Goal: Check status: Check status

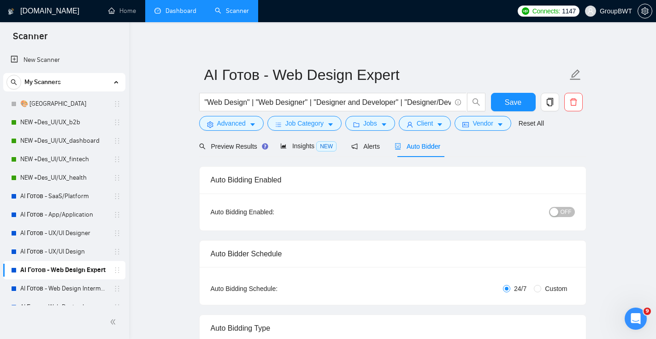
click at [164, 15] on link "Dashboard" at bounding box center [176, 11] width 42 height 8
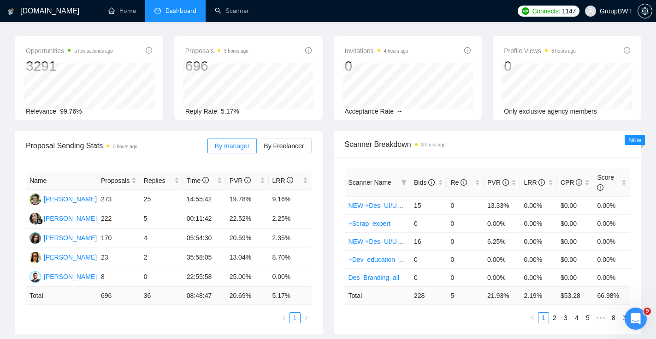
scroll to position [32, 0]
click at [294, 146] on span "By Freelancer" at bounding box center [284, 144] width 40 height 7
click at [257, 147] on input "By Freelancer" at bounding box center [257, 147] width 0 height 0
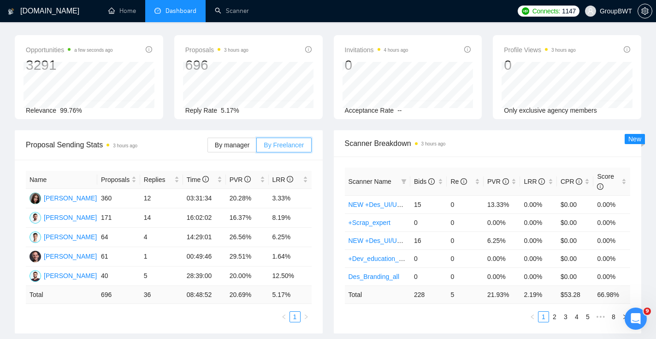
scroll to position [0, 0]
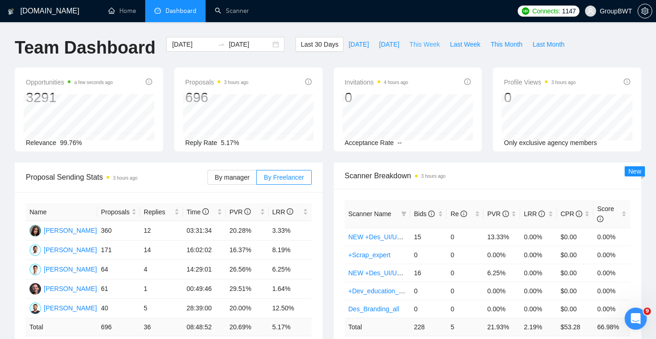
click at [435, 42] on span "This Week" at bounding box center [425, 44] width 30 height 10
type input "[DATE]"
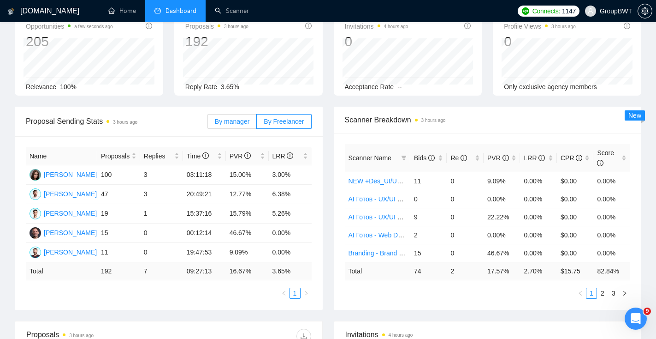
scroll to position [59, 0]
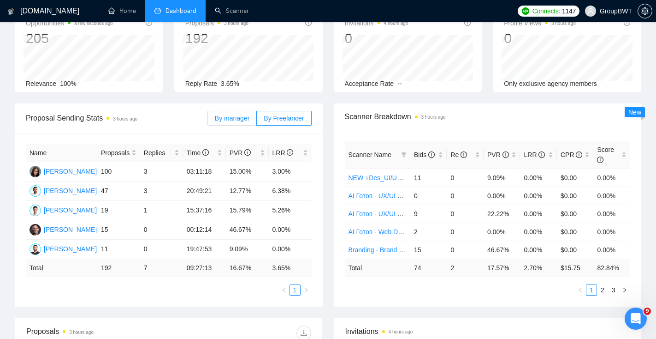
click at [248, 114] on span "By manager" at bounding box center [232, 117] width 35 height 7
click at [208, 120] on input "By manager" at bounding box center [208, 120] width 0 height 0
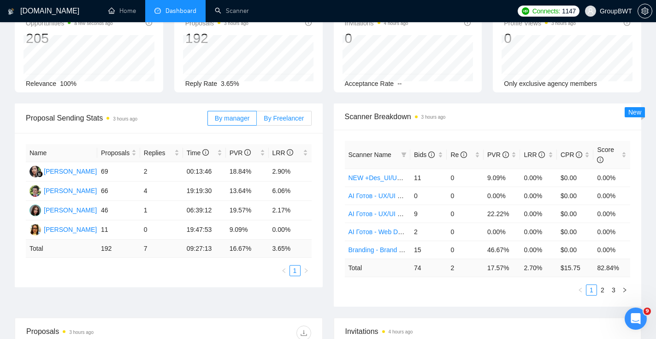
click at [287, 119] on span "By Freelancer" at bounding box center [284, 117] width 40 height 7
click at [257, 120] on input "By Freelancer" at bounding box center [257, 120] width 0 height 0
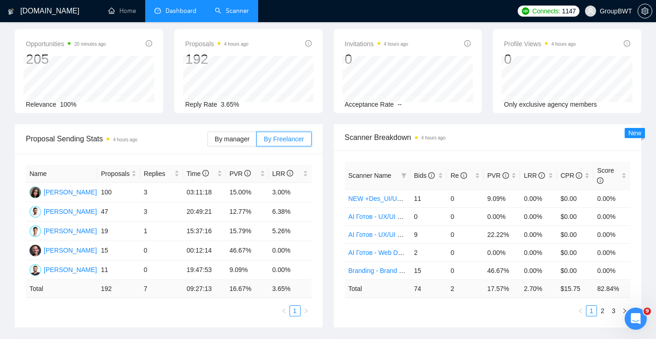
scroll to position [0, 0]
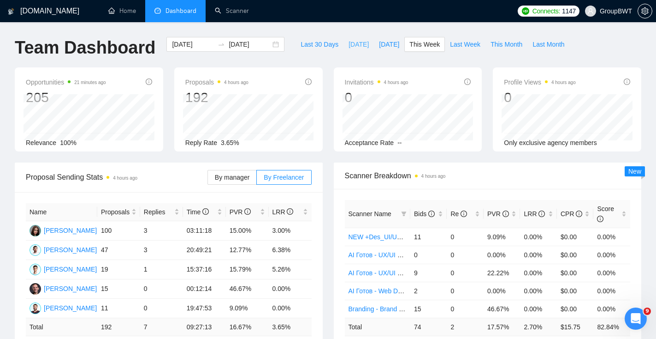
click at [355, 44] on span "[DATE]" at bounding box center [359, 44] width 20 height 10
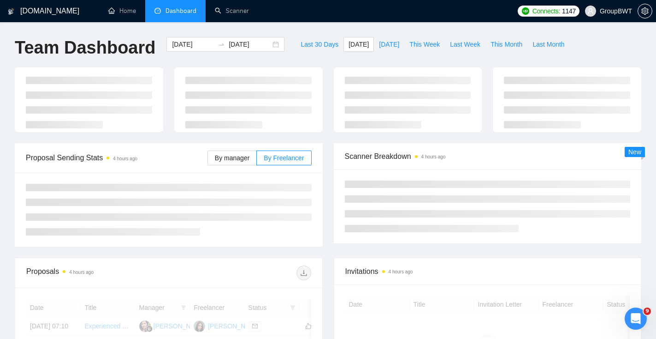
type input "[DATE]"
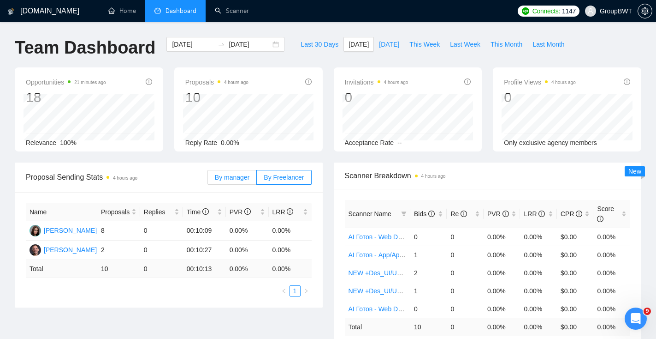
click at [252, 171] on label "By manager" at bounding box center [232, 177] width 49 height 15
click at [208, 179] on input "By manager" at bounding box center [208, 179] width 0 height 0
